Goal: Task Accomplishment & Management: Manage account settings

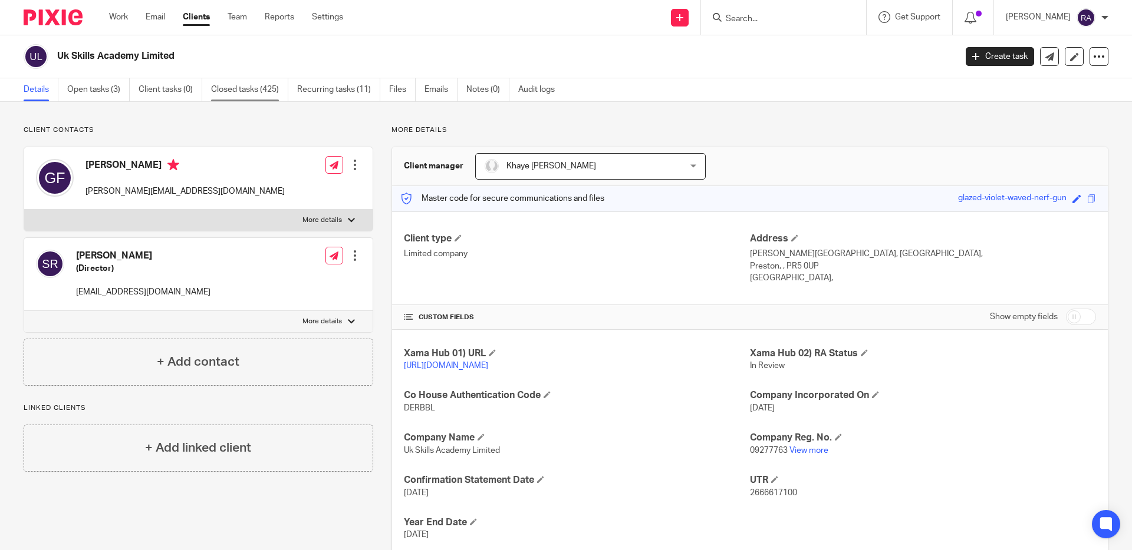
click at [211, 94] on link "Closed tasks (425)" at bounding box center [249, 89] width 77 height 23
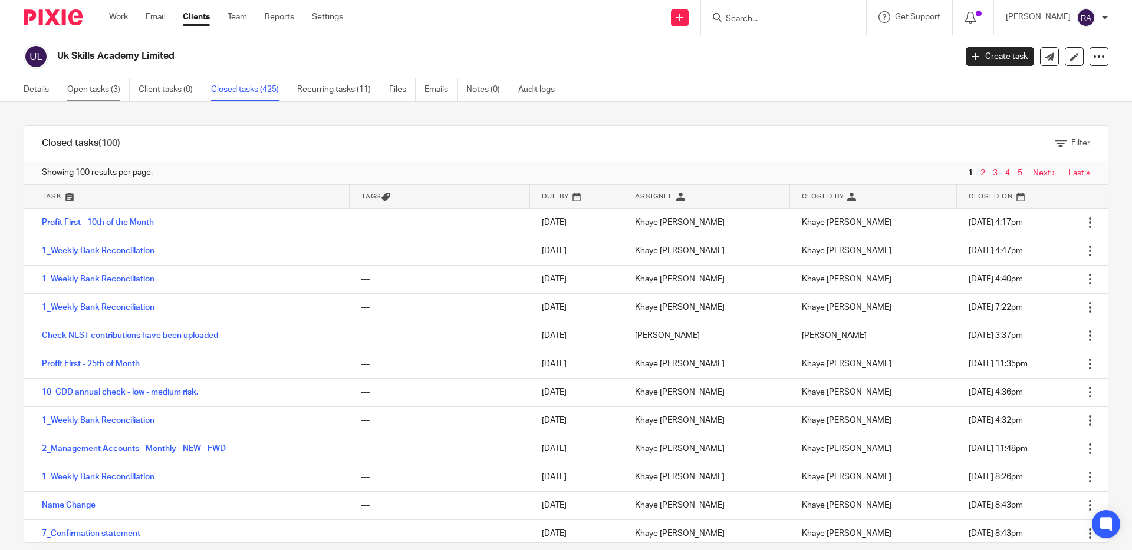
click at [97, 96] on link "Open tasks (3)" at bounding box center [98, 89] width 62 height 23
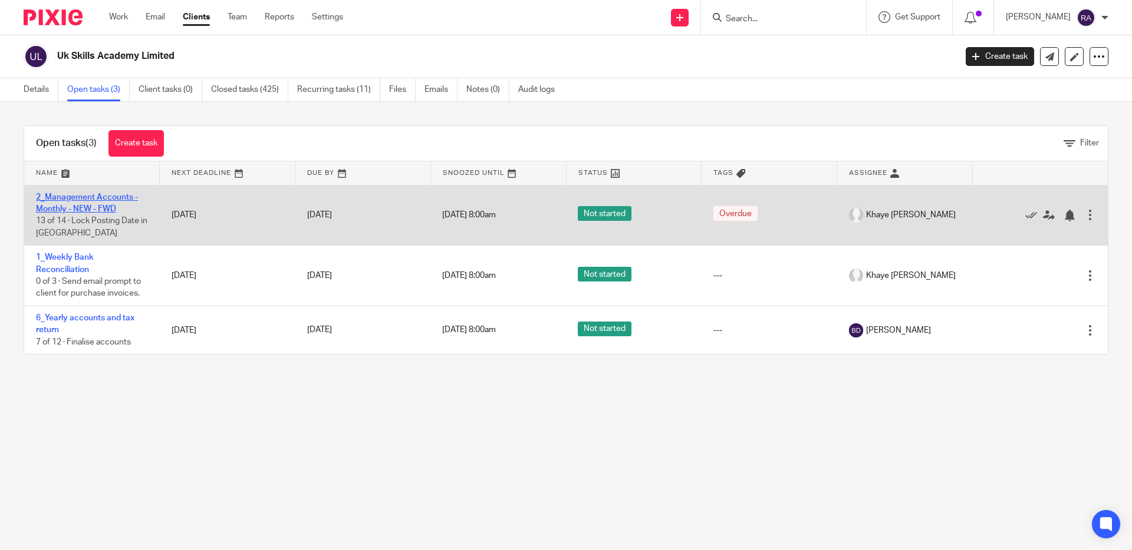
click at [101, 207] on link "2_Management Accounts - Monthly - NEW - FWD" at bounding box center [87, 203] width 102 height 20
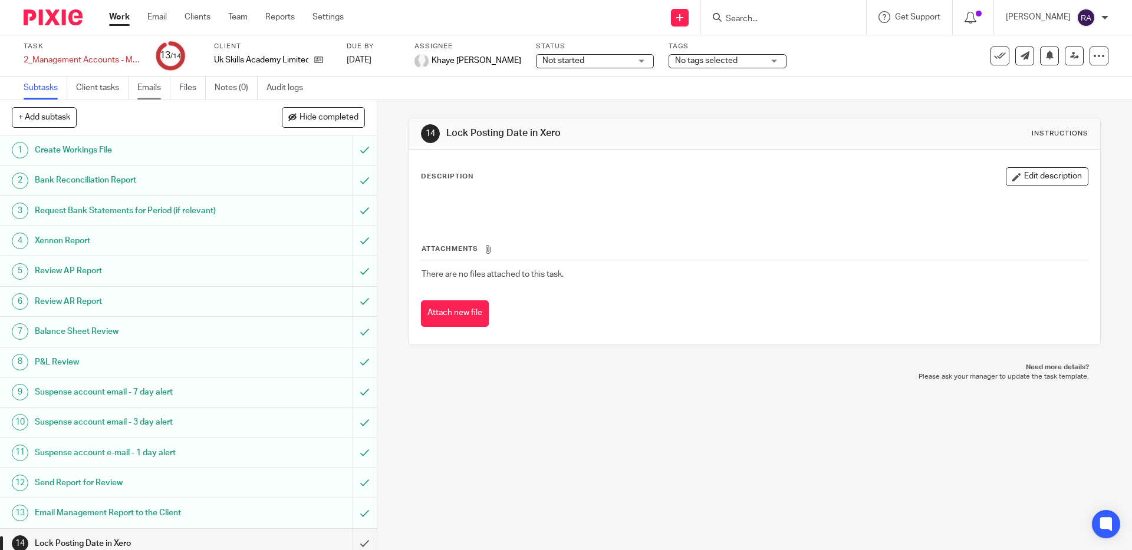
click at [139, 96] on link "Emails" at bounding box center [153, 88] width 33 height 23
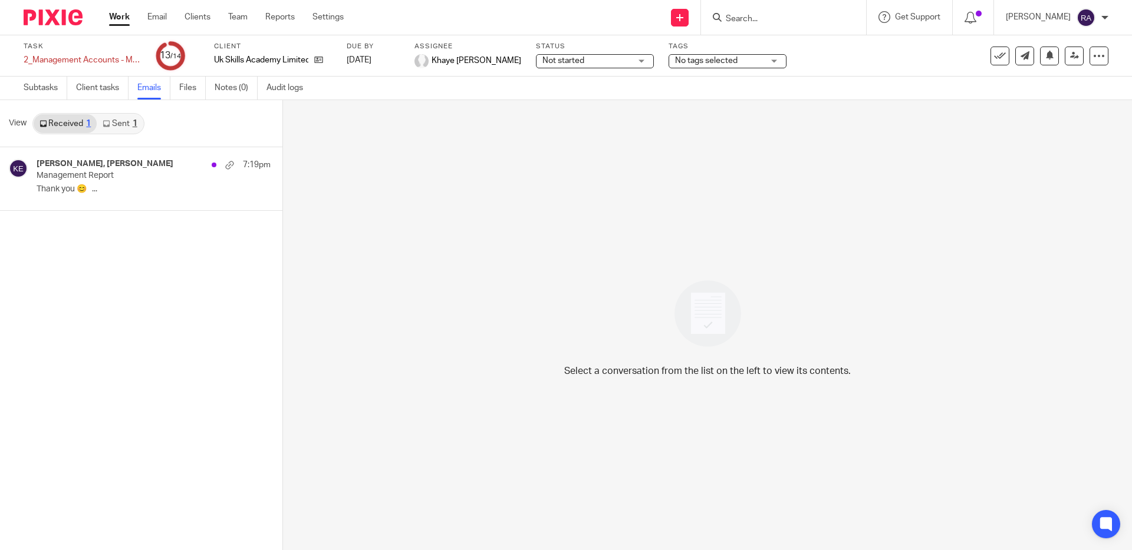
click at [118, 124] on link "Sent 1" at bounding box center [120, 123] width 46 height 19
click at [95, 180] on p "Management Report" at bounding box center [116, 176] width 159 height 10
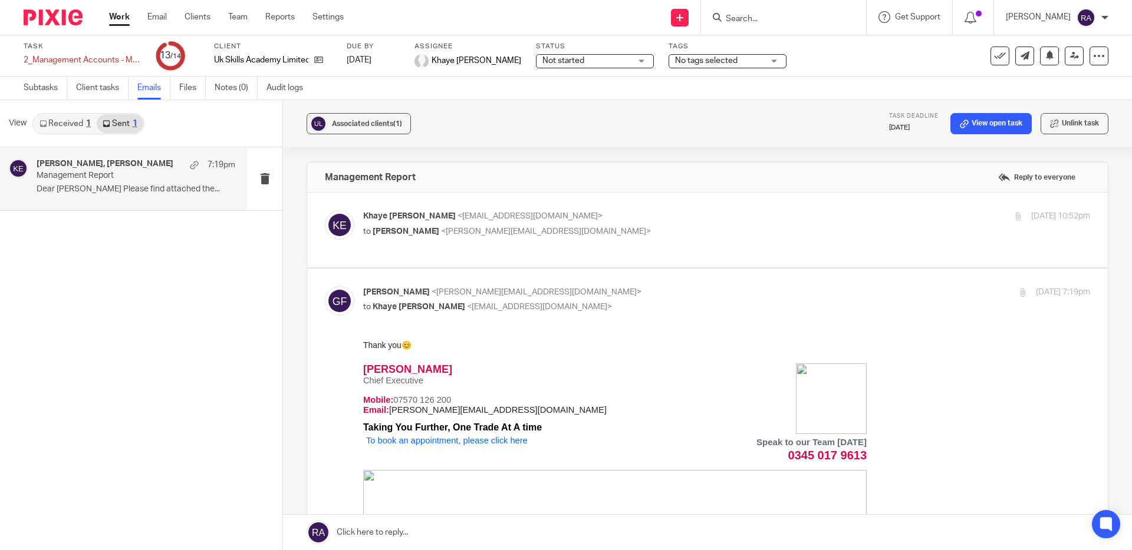
click at [617, 257] on label at bounding box center [707, 230] width 800 height 75
click at [325, 210] on input "checkbox" at bounding box center [324, 210] width 1 height 1
checkbox input "true"
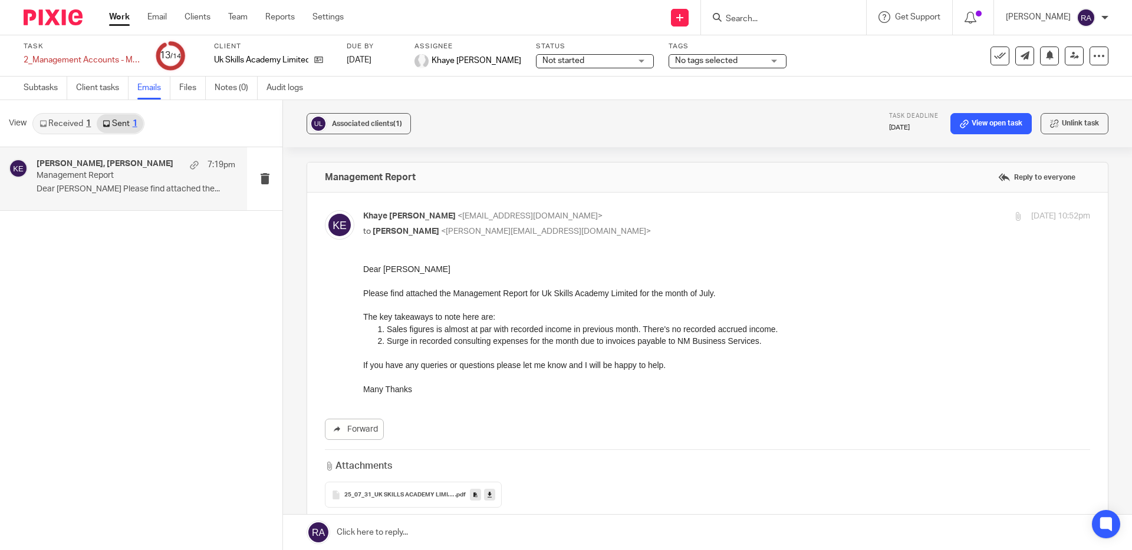
click at [757, 14] on input "Search" at bounding box center [777, 19] width 106 height 11
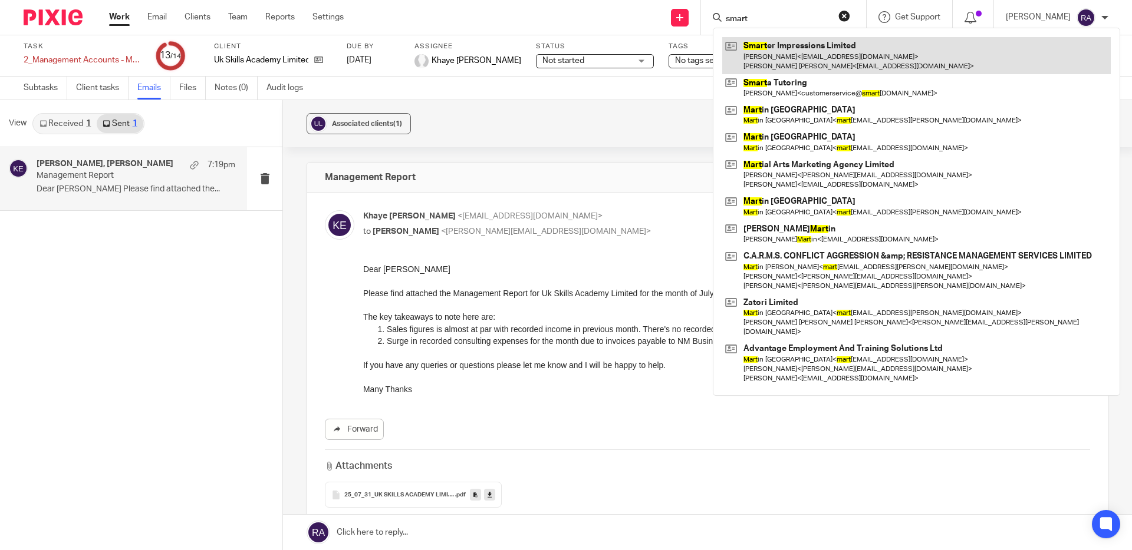
type input "smart"
click at [820, 57] on link at bounding box center [916, 55] width 388 height 37
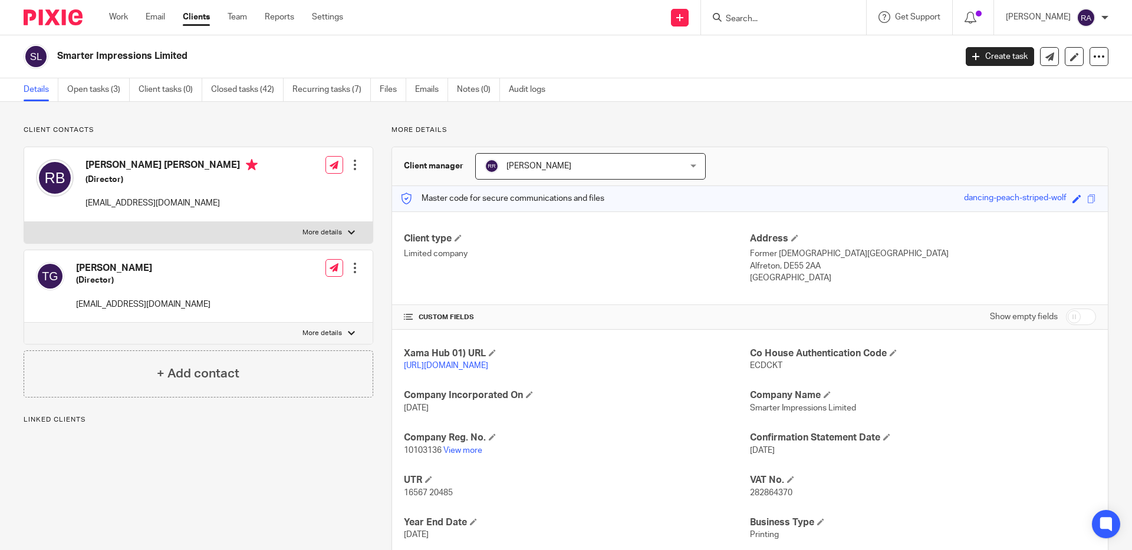
click at [245, 93] on link "Closed tasks (42)" at bounding box center [247, 89] width 72 height 23
